Goal: Information Seeking & Learning: Learn about a topic

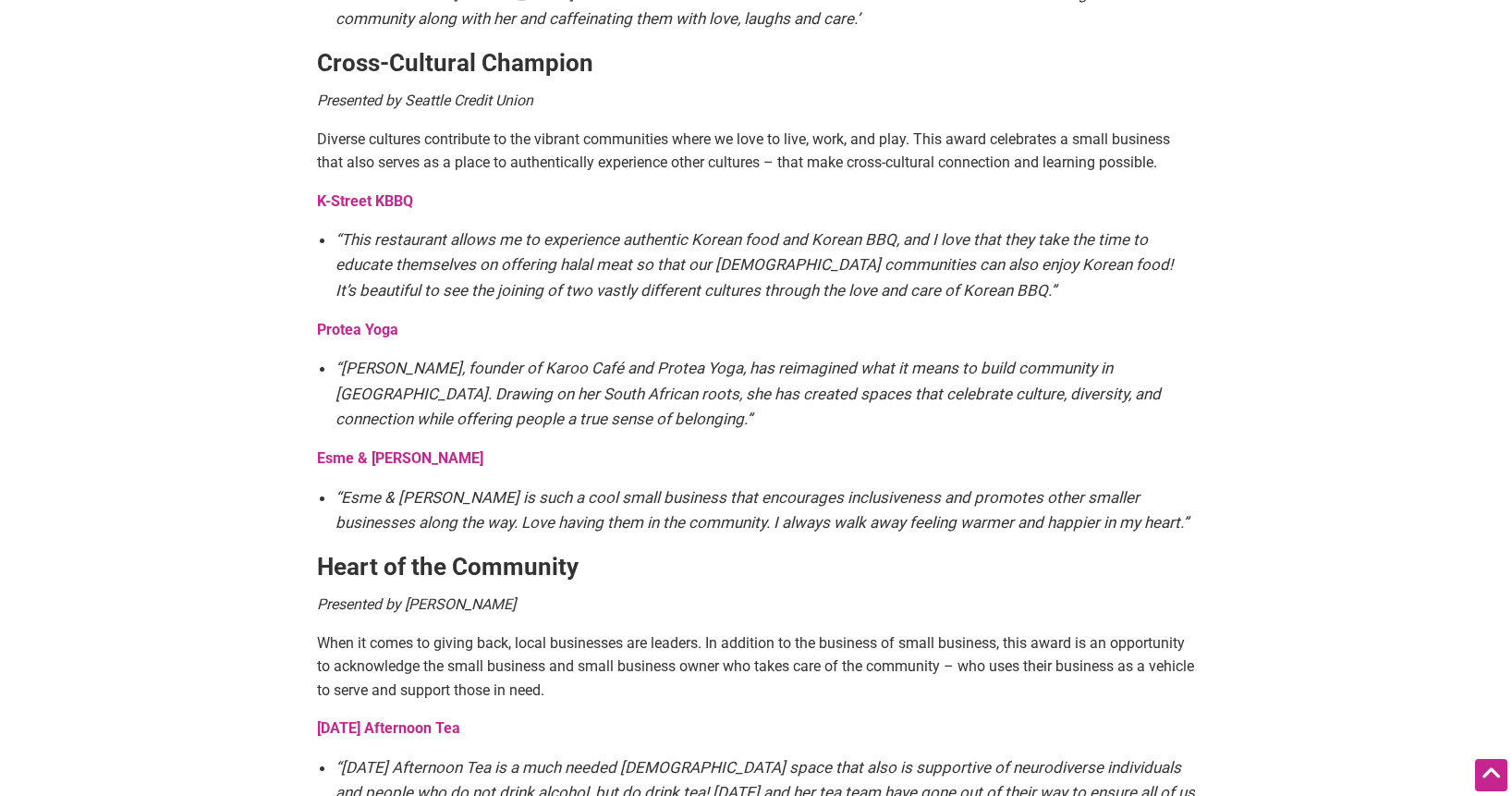
scroll to position [2197, 0]
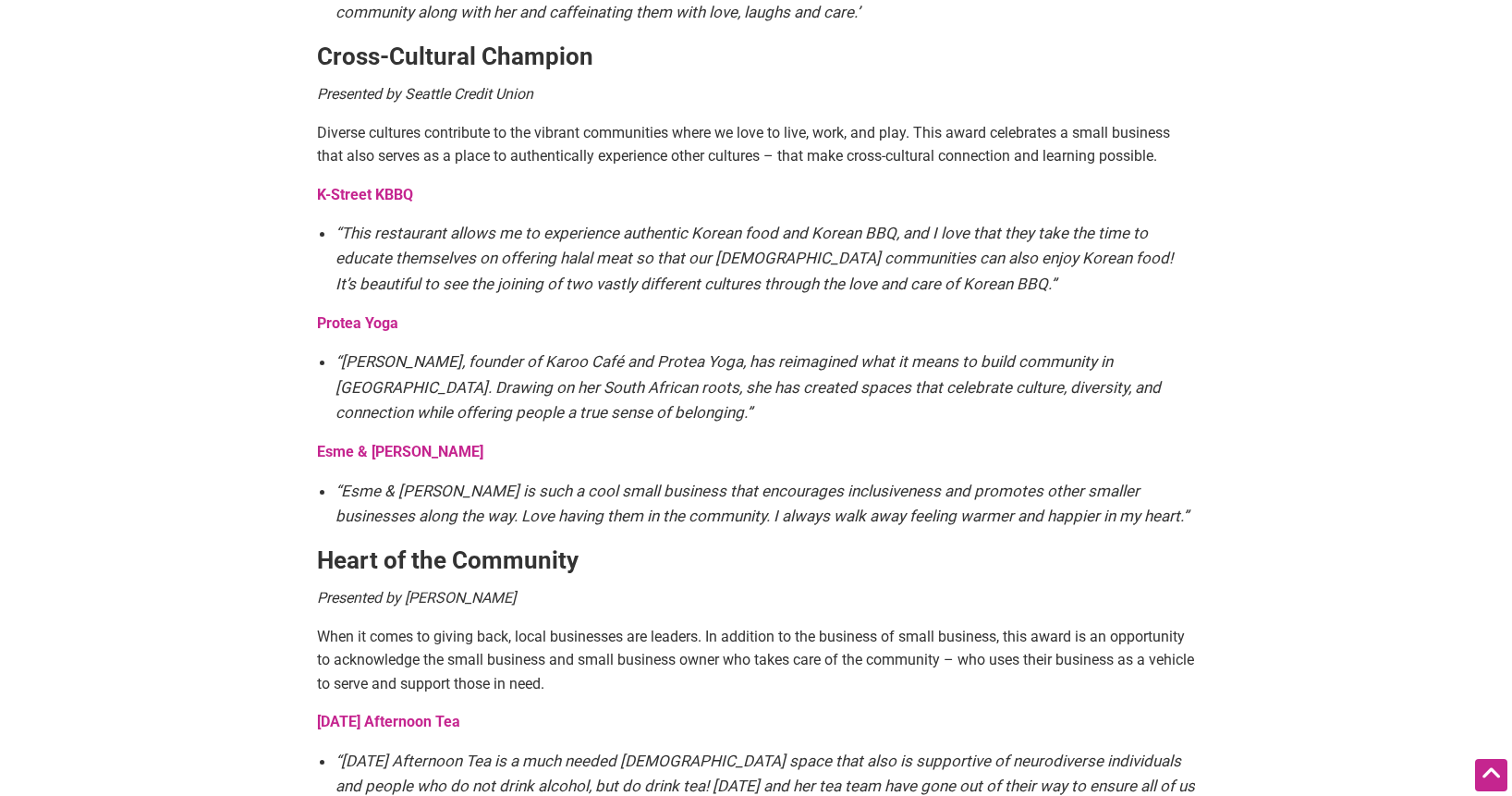
click at [563, 312] on p "Protea Yoga" at bounding box center [756, 324] width 878 height 24
click at [567, 312] on p "Protea Yoga" at bounding box center [756, 324] width 878 height 24
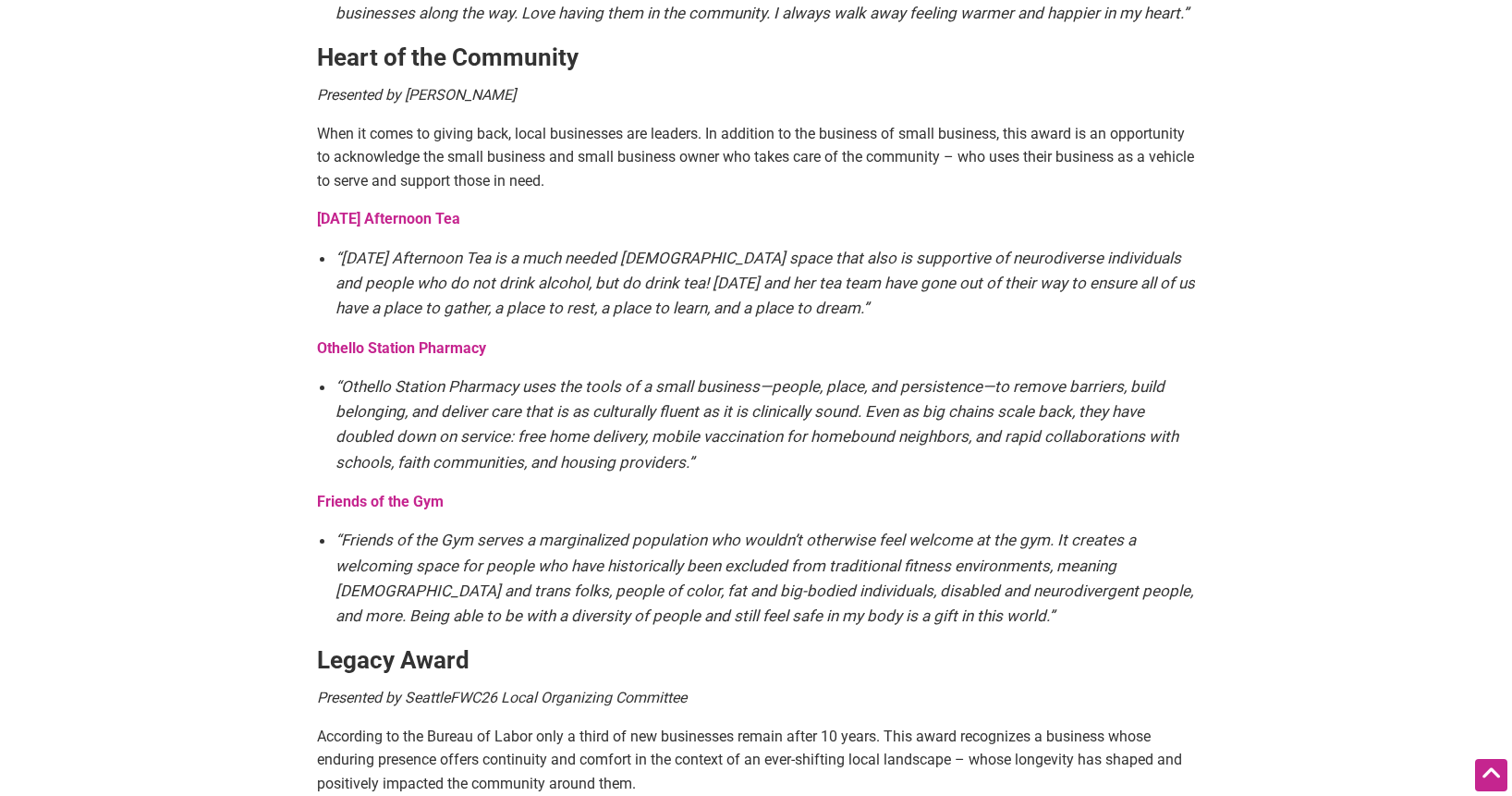
scroll to position [2701, 0]
click at [567, 288] on em "“[DATE] Afternoon Tea is a much needed [DEMOGRAPHIC_DATA] space that also is su…" at bounding box center [765, 281] width 860 height 69
click at [567, 334] on p "Othello Station Pharmacy" at bounding box center [756, 346] width 878 height 24
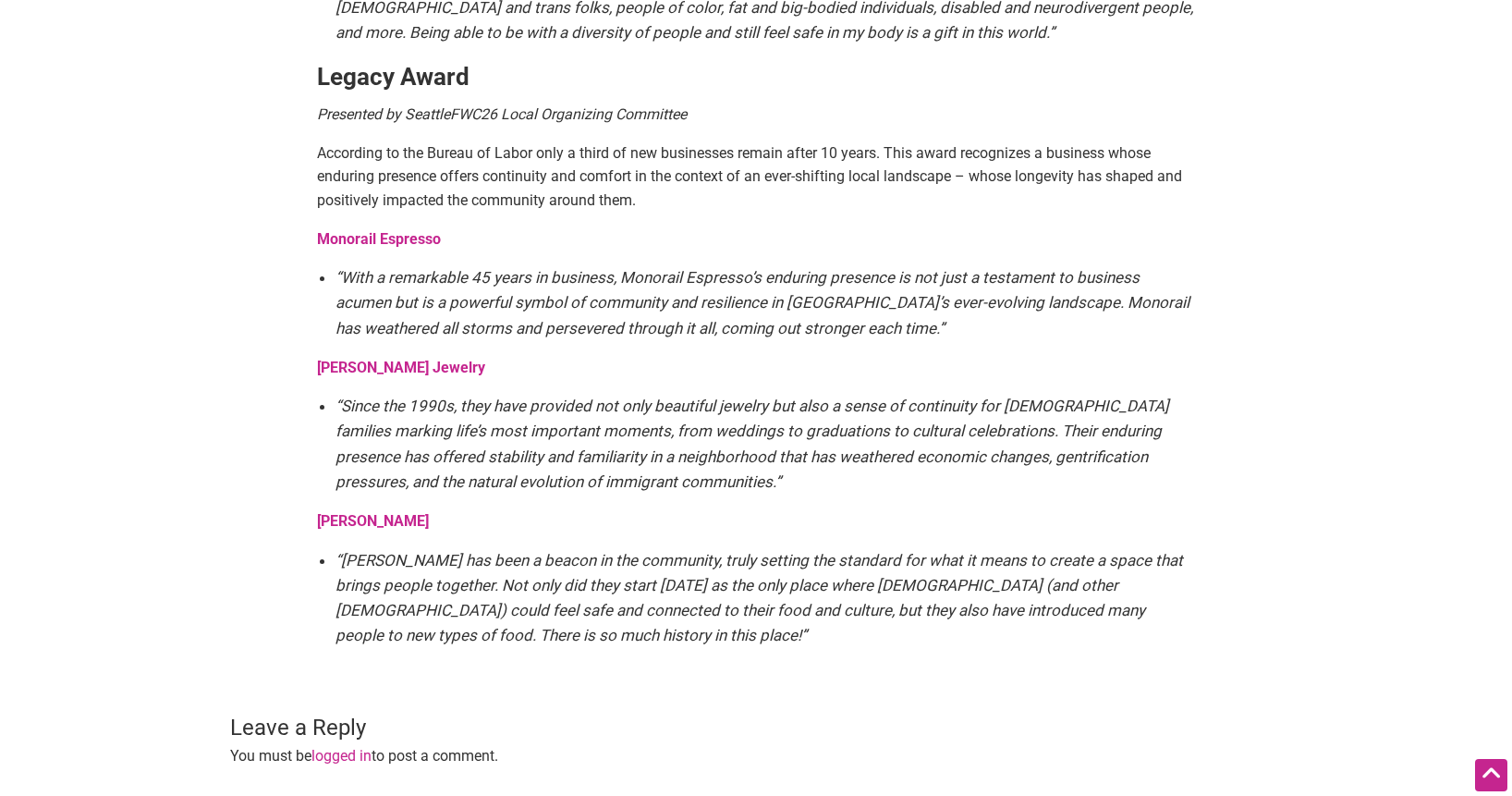
scroll to position [3299, 0]
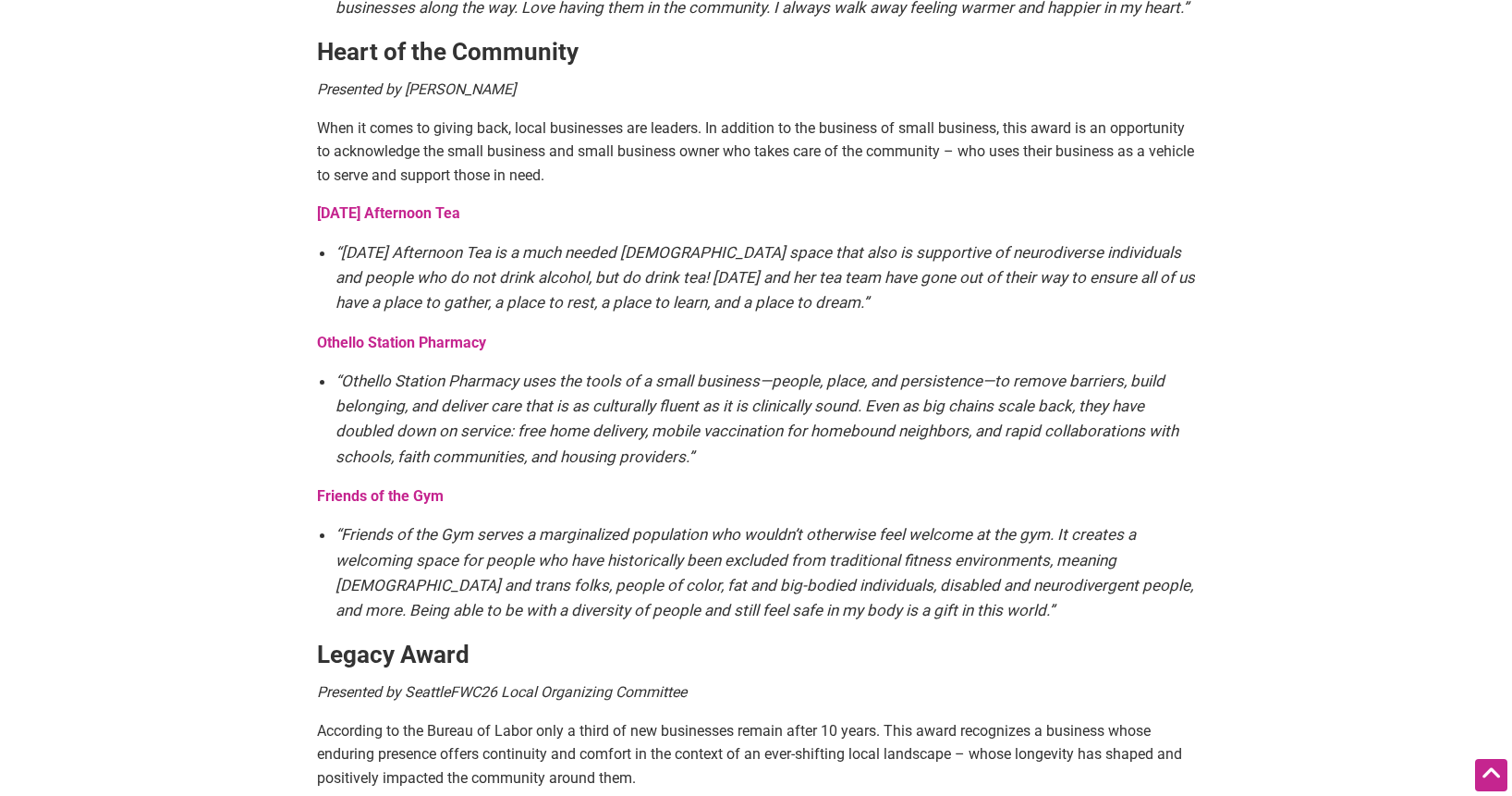
scroll to position [2707, 0]
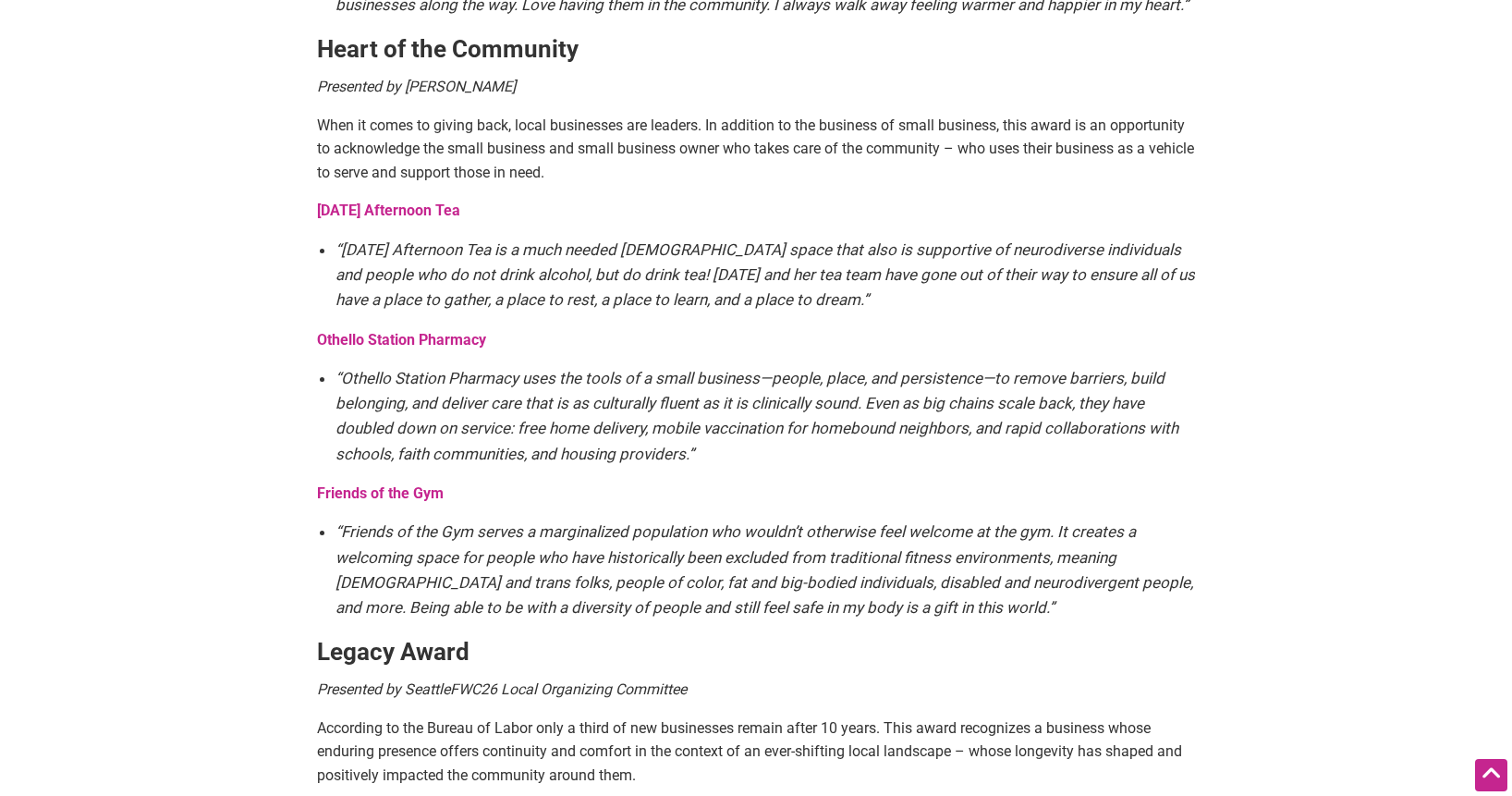
click at [567, 329] on p "Othello Station Pharmacy" at bounding box center [756, 341] width 878 height 24
